Goal: Task Accomplishment & Management: Complete application form

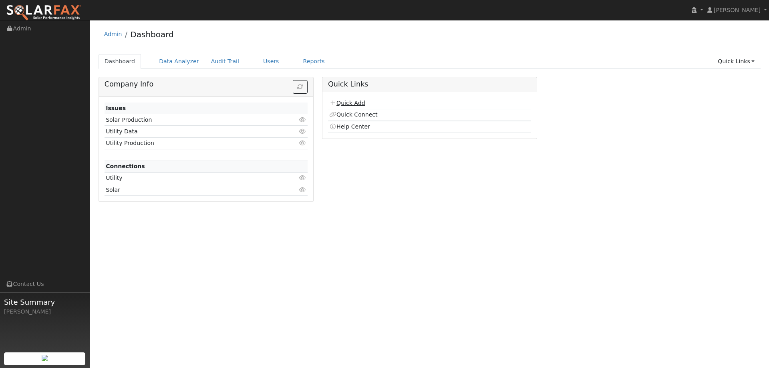
click at [362, 101] on link "Quick Add" at bounding box center [347, 103] width 36 height 6
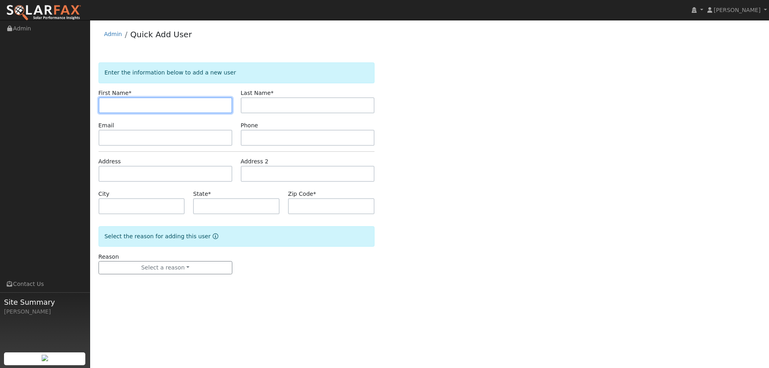
click at [188, 106] on input "text" at bounding box center [166, 105] width 134 height 16
paste input "[PERSON_NAME]"
type input "[PERSON_NAME]"
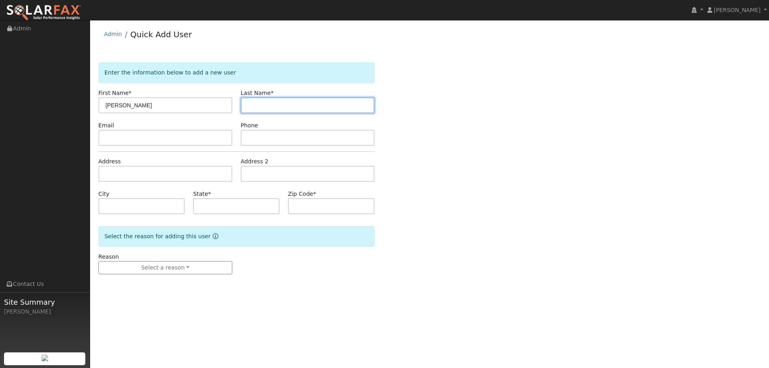
click at [331, 108] on input "text" at bounding box center [308, 105] width 134 height 16
paste input "Rodriguez"
type input "Rodriguez"
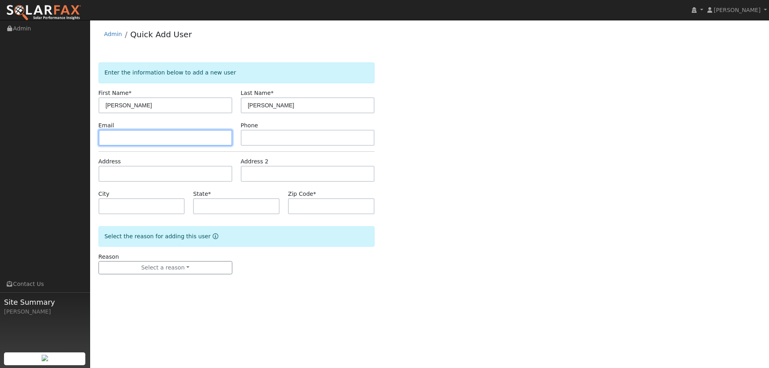
click at [208, 136] on input "text" at bounding box center [166, 138] width 134 height 16
paste input "louisezequiel@gmail.com"
type input "louisezequiel@gmail.com"
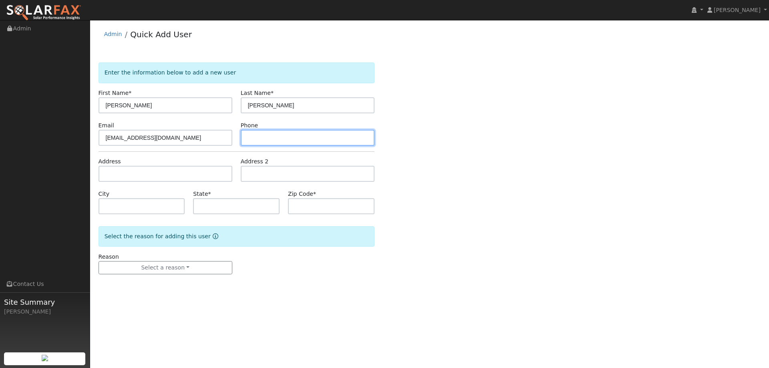
click at [297, 137] on input "text" at bounding box center [308, 138] width 134 height 16
paste input "(714) 865-6911"
type input "(714) 865-6911"
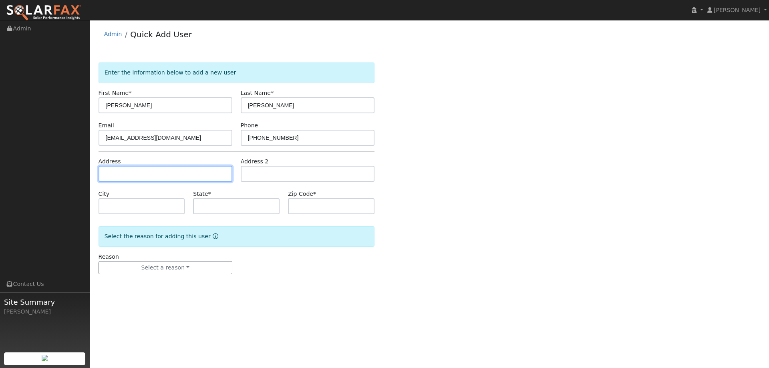
click at [213, 176] on input "text" at bounding box center [166, 174] width 134 height 16
paste input "1093 River Ave"
type input "1093 River Avenue"
type input "Oakdale"
type input "CA"
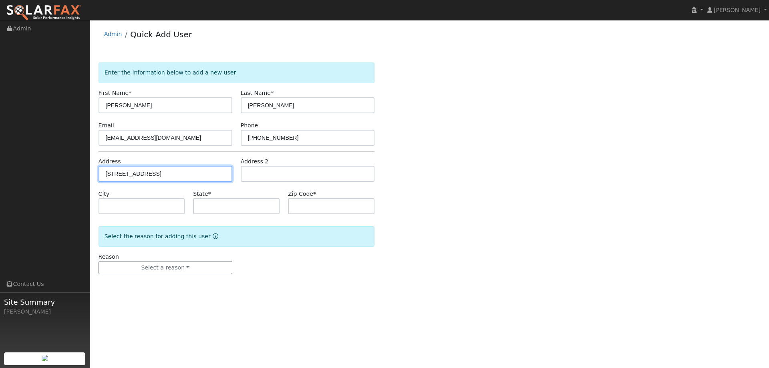
type input "95361"
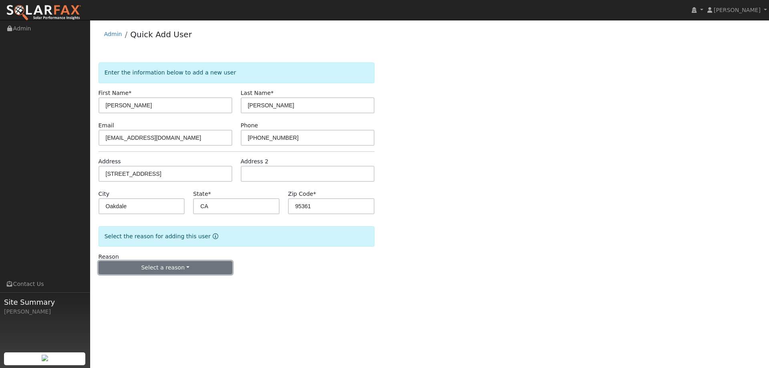
click at [198, 268] on button "Select a reason" at bounding box center [166, 268] width 134 height 14
click at [163, 285] on link "New lead" at bounding box center [143, 284] width 89 height 11
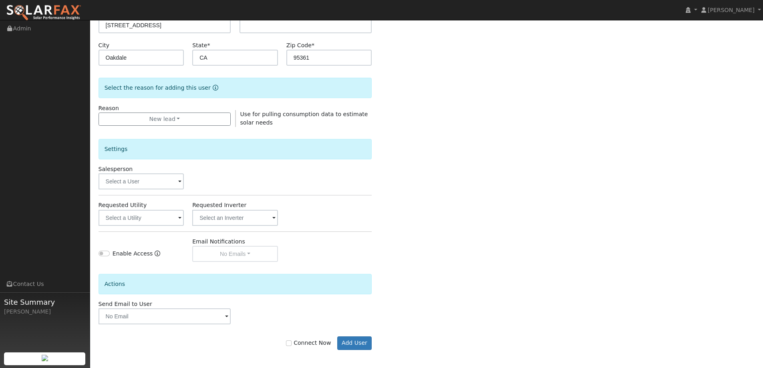
scroll to position [151, 0]
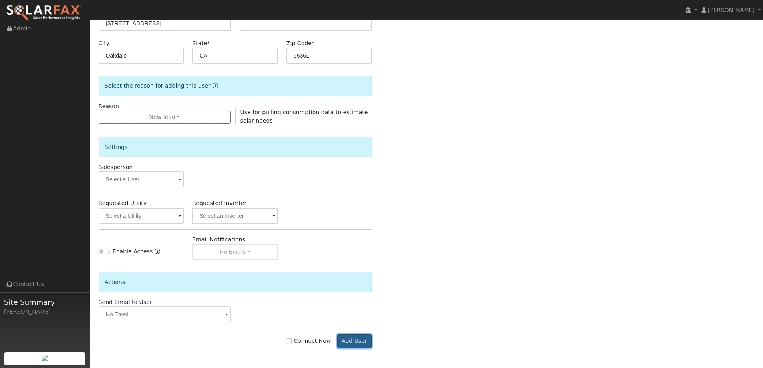
click at [370, 344] on button "Add User" at bounding box center [354, 341] width 35 height 14
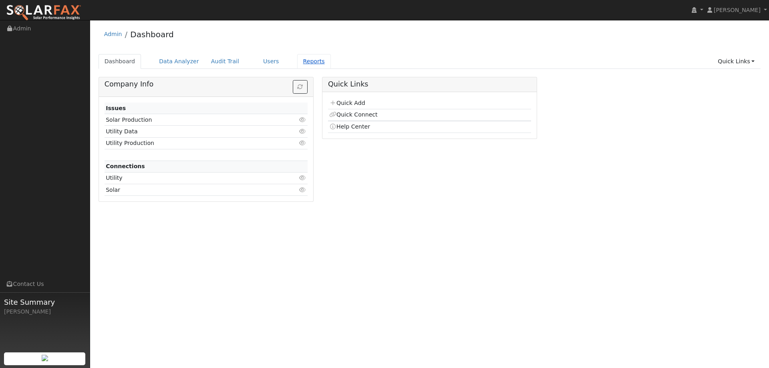
click at [297, 63] on link "Reports" at bounding box center [314, 61] width 34 height 15
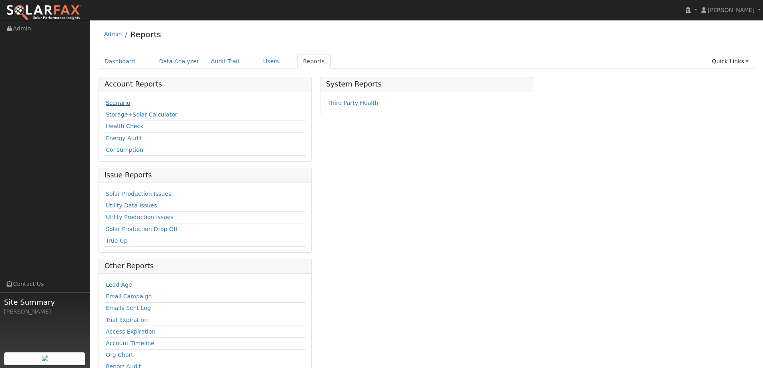
click at [126, 105] on link "Scenario" at bounding box center [118, 103] width 24 height 6
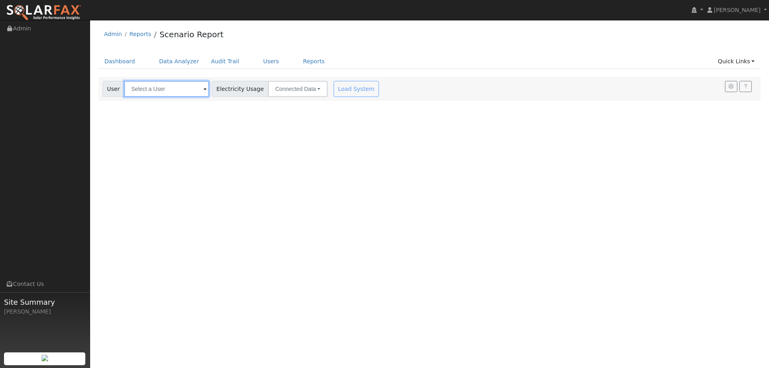
click at [171, 89] on input "text" at bounding box center [166, 89] width 85 height 16
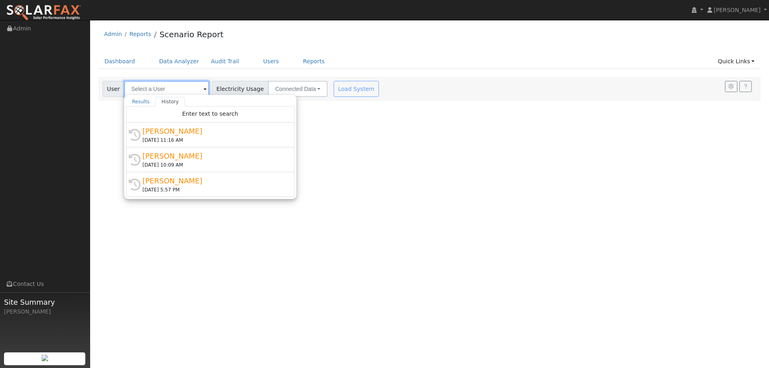
click at [173, 90] on input "text" at bounding box center [166, 89] width 85 height 16
paste input "[PERSON_NAME]"
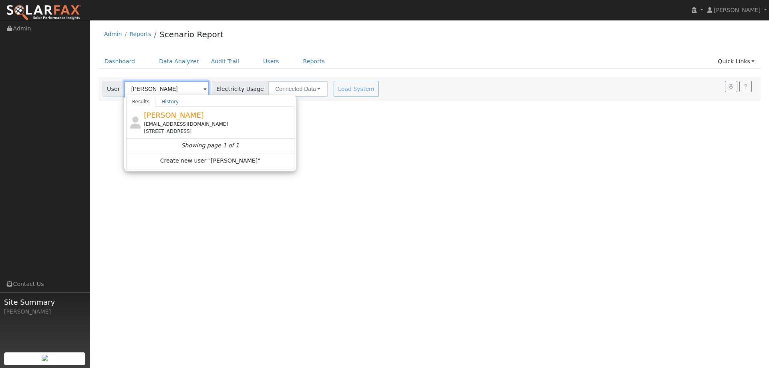
type input "[PERSON_NAME]"
click at [191, 126] on div "[EMAIL_ADDRESS][DOMAIN_NAME]" at bounding box center [218, 124] width 149 height 7
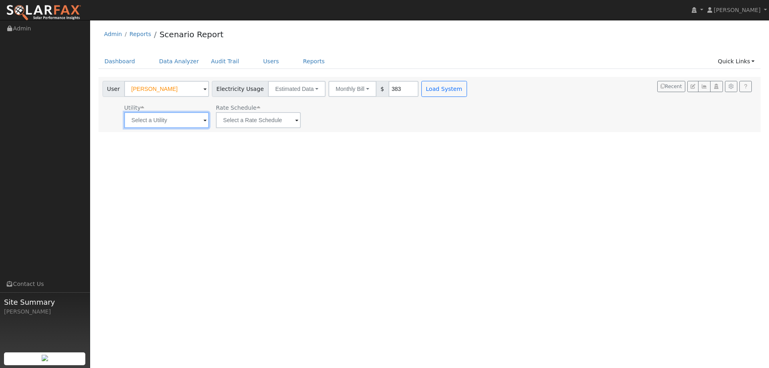
click at [169, 117] on input "text" at bounding box center [166, 120] width 85 height 16
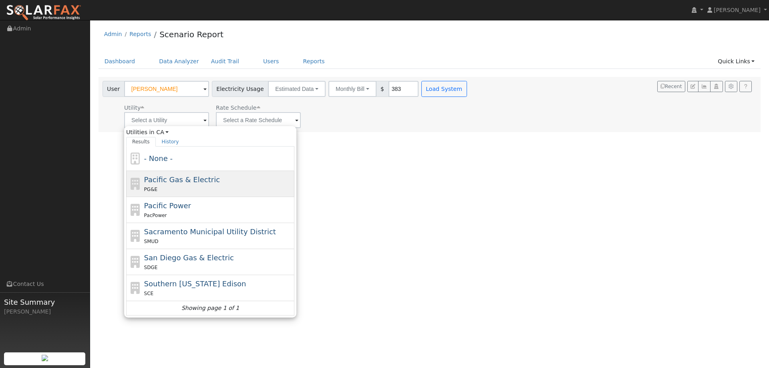
click at [173, 178] on span "Pacific Gas & Electric" at bounding box center [182, 179] width 76 height 8
type input "Pacific Gas & Electric"
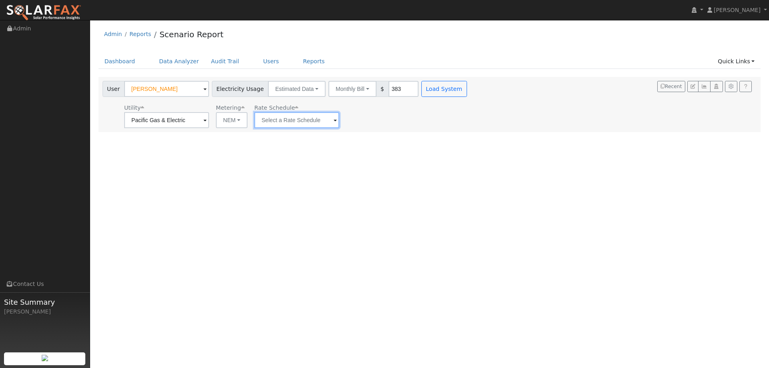
click at [275, 125] on input "text" at bounding box center [296, 120] width 85 height 16
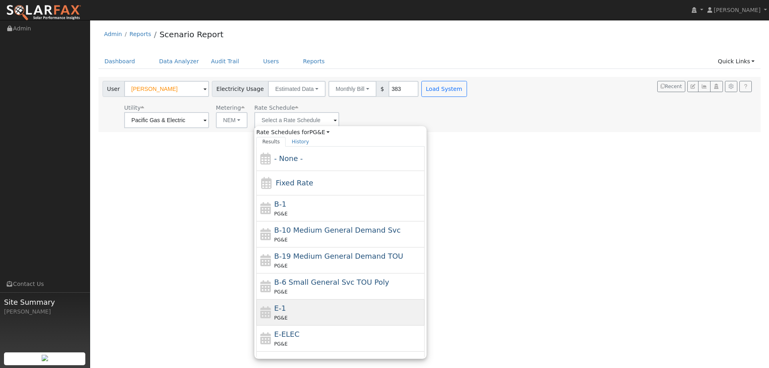
click at [329, 308] on div "E-1 PG&E" at bounding box center [348, 312] width 149 height 19
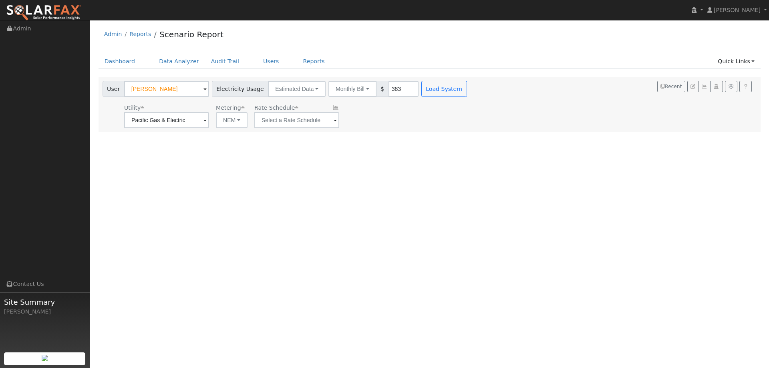
type input "E-1"
click at [432, 95] on button "Load System" at bounding box center [444, 89] width 46 height 16
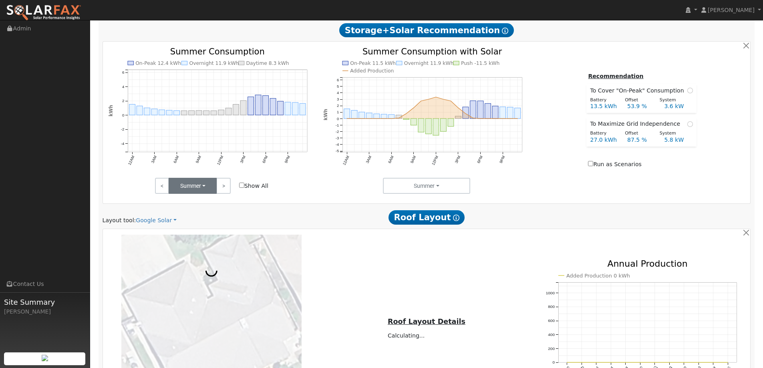
scroll to position [295, 0]
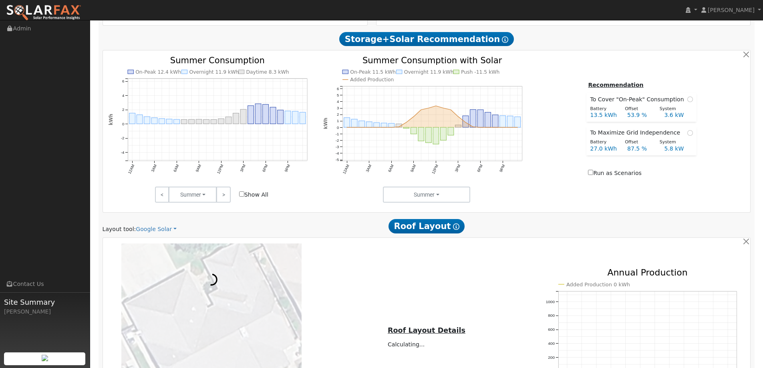
click at [156, 234] on div "Scenario Report Powered by SolarFax ® Energy Consumption Overview Show Help Thi…" at bounding box center [427, 172] width 656 height 702
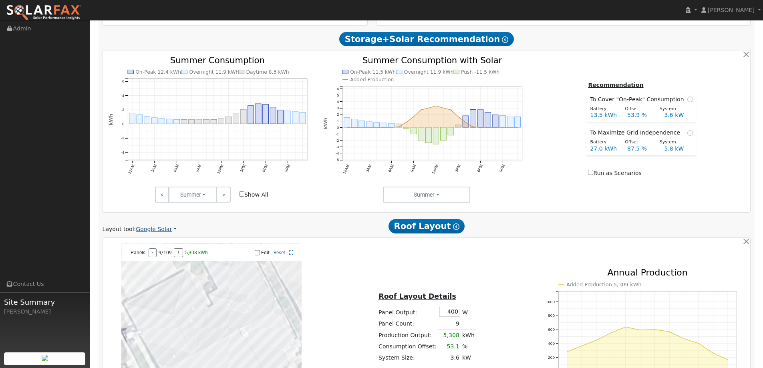
click at [156, 233] on link "Google Solar" at bounding box center [156, 229] width 41 height 8
click at [155, 263] on link "Aurora" at bounding box center [162, 265] width 56 height 11
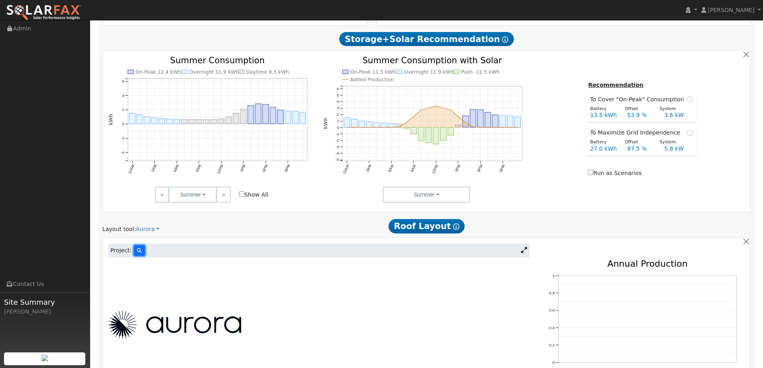
click at [137, 251] on icon at bounding box center [139, 250] width 5 height 5
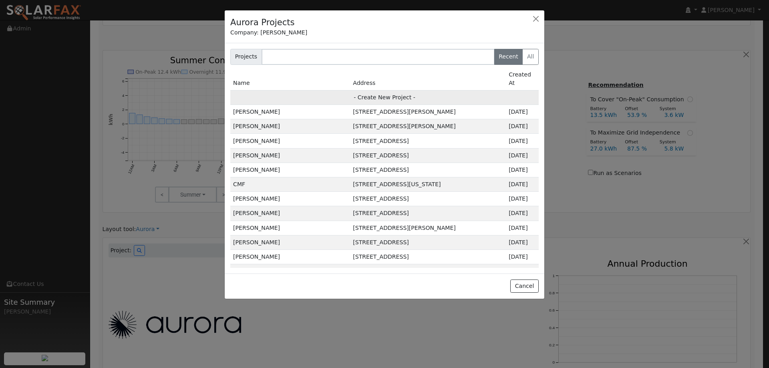
click at [433, 95] on td "- Create New Project -" at bounding box center [384, 97] width 308 height 14
type input "[PERSON_NAME]"
type input "[STREET_ADDRESS]"
type input "Oakdale"
type input "CA"
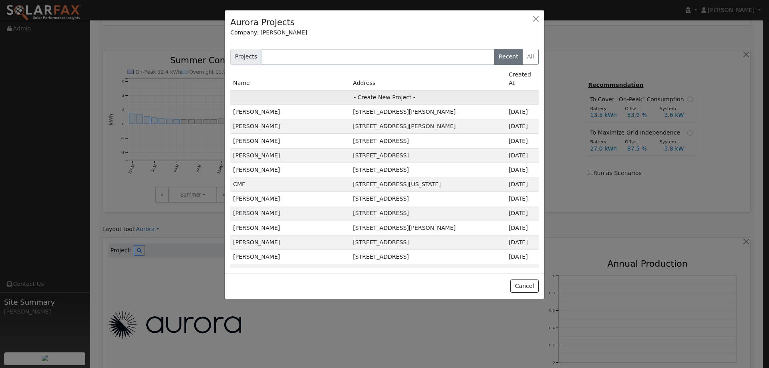
type input "95361"
type input "Design"
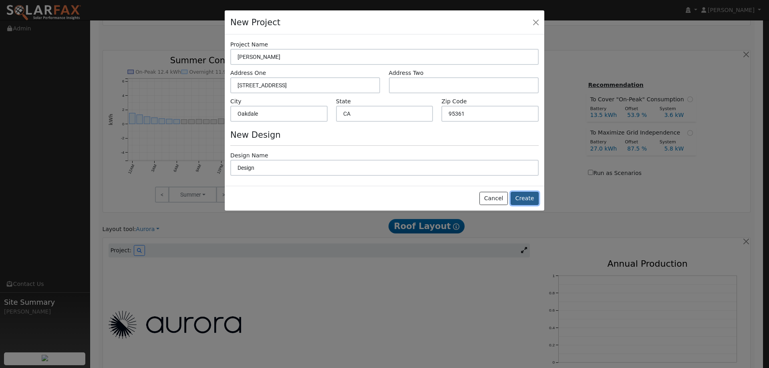
click at [524, 196] on button "Create" at bounding box center [525, 199] width 28 height 14
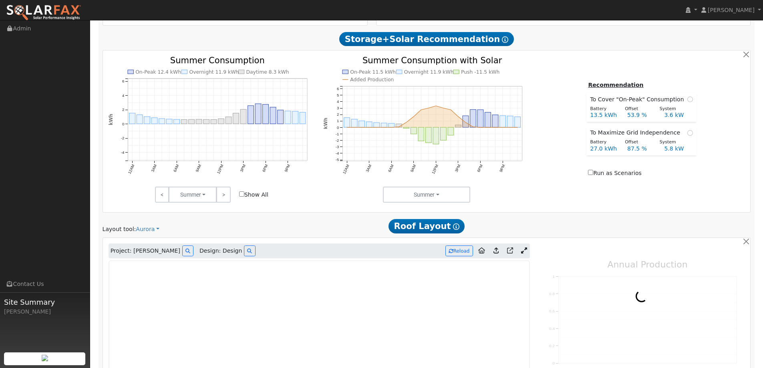
type input "0"
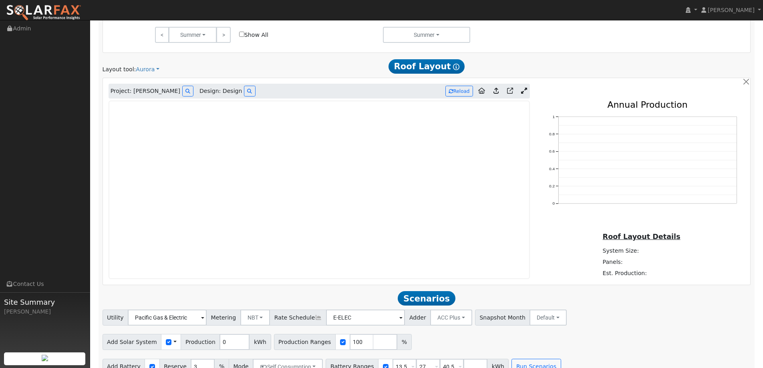
scroll to position [455, 0]
